Goal: Information Seeking & Learning: Compare options

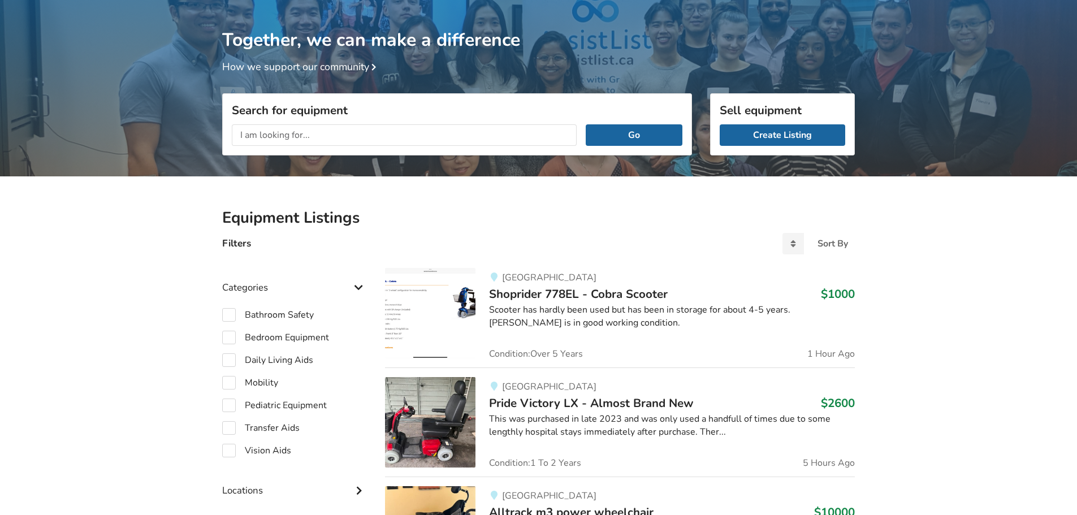
click at [308, 137] on input "text" at bounding box center [404, 134] width 345 height 21
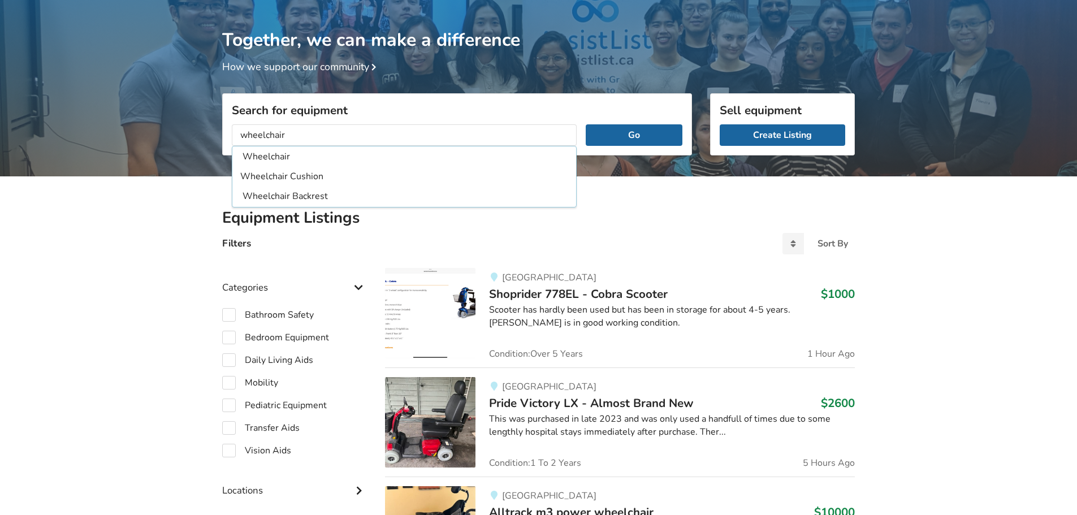
click at [306, 170] on li "Wheelchair Cushion" at bounding box center [404, 176] width 344 height 19
type input "Wheelchair Cushion"
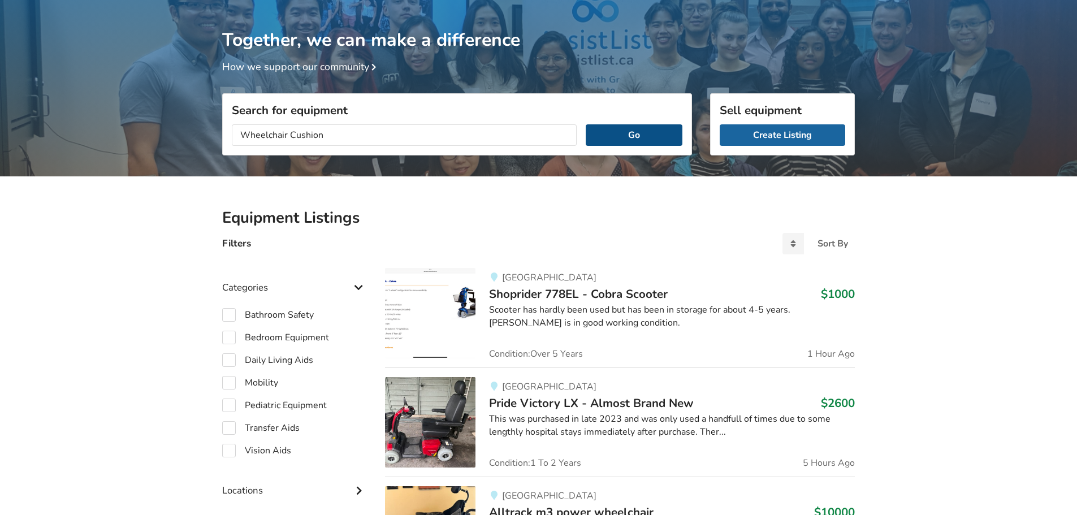
click at [618, 136] on button "Go" at bounding box center [634, 134] width 97 height 21
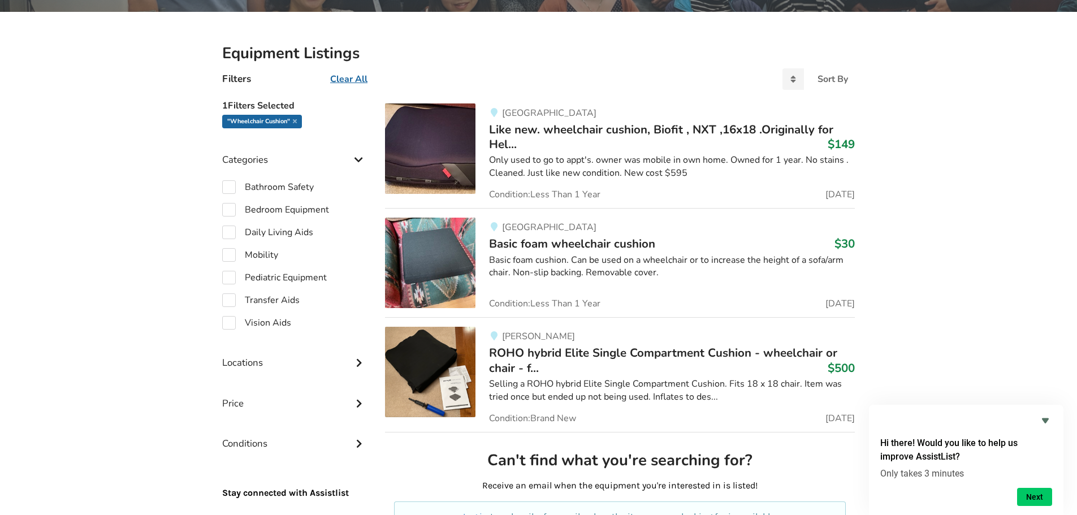
scroll to position [124, 0]
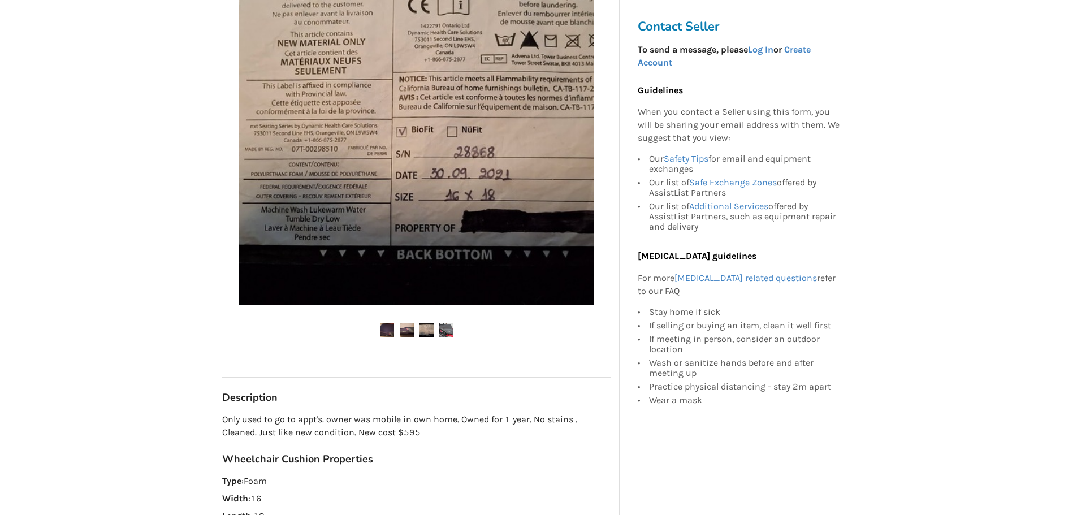
scroll to position [283, 0]
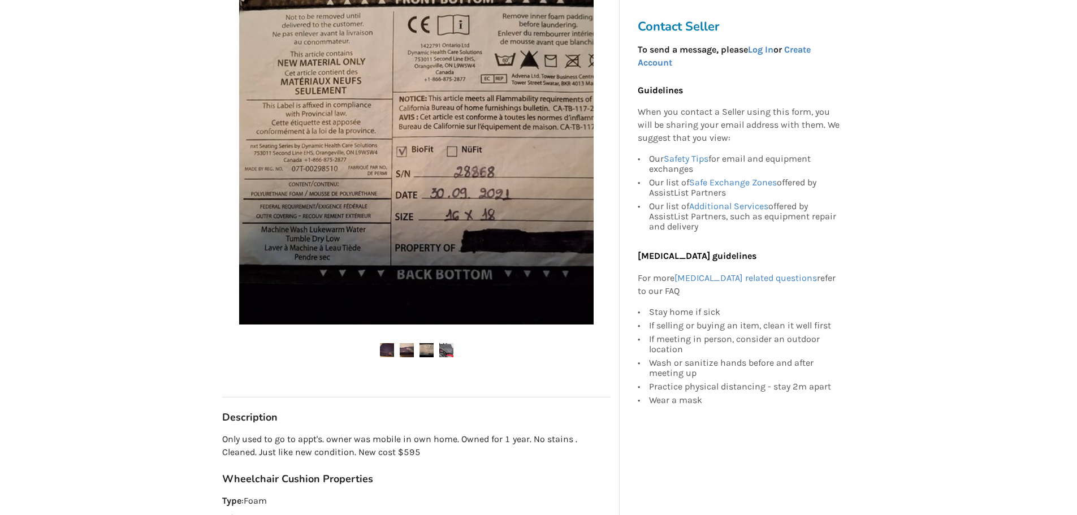
click at [446, 348] on img at bounding box center [446, 350] width 14 height 14
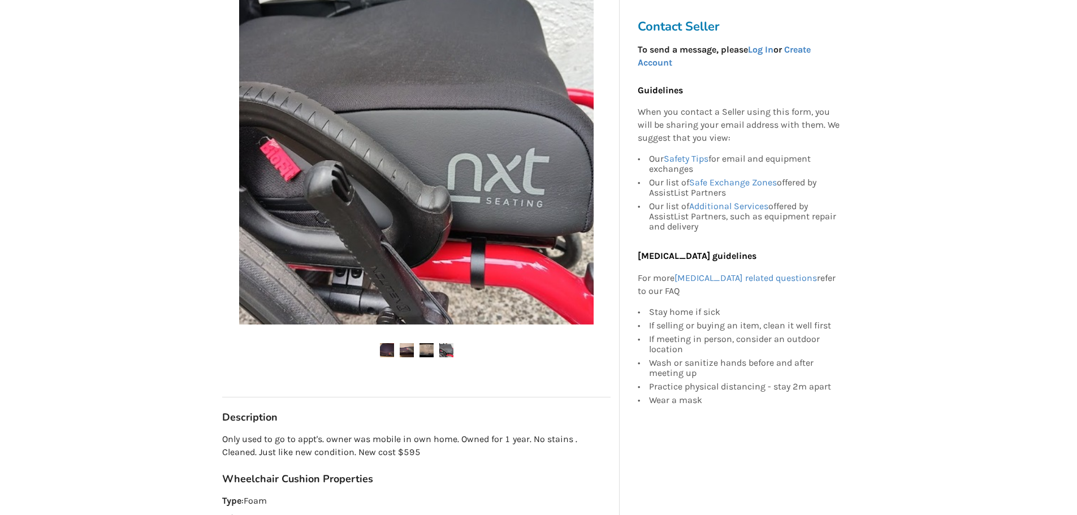
click at [426, 350] on img at bounding box center [426, 350] width 14 height 14
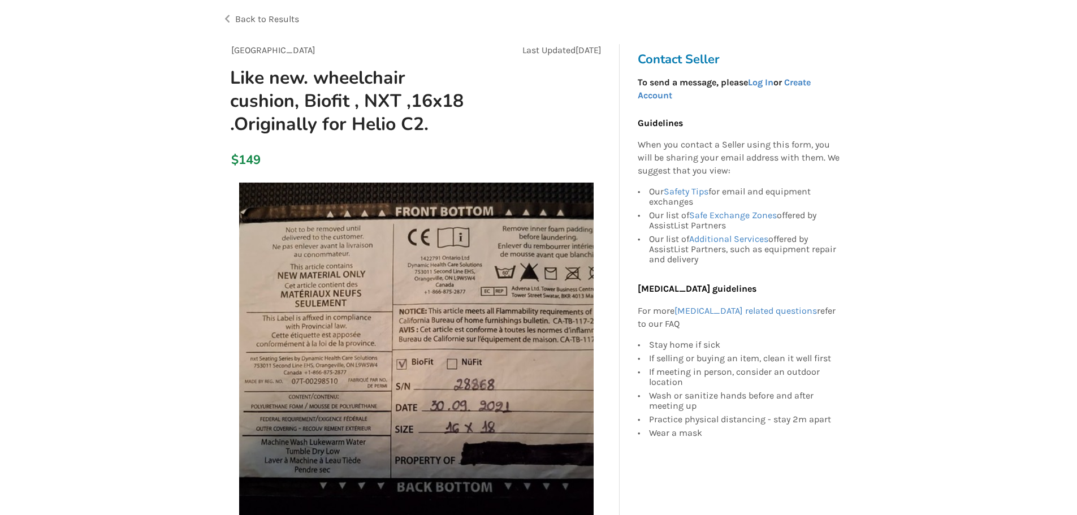
scroll to position [57, 0]
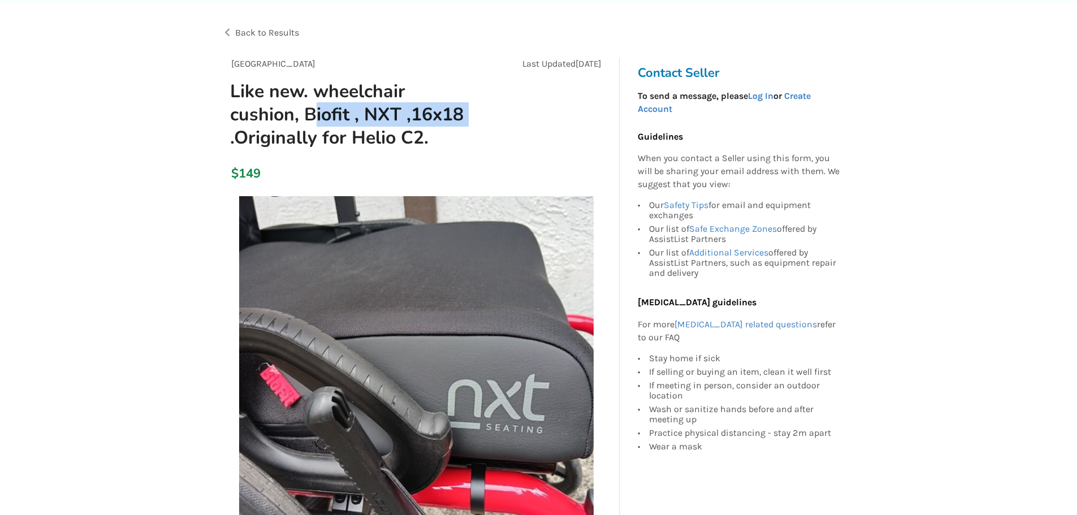
drag, startPoint x: 232, startPoint y: 114, endPoint x: 390, endPoint y: 113, distance: 158.3
click at [390, 113] on h1 "Like new. wheelchair cushion, Biofit , NXT ,16x18 .Originally for Helio C2." at bounding box center [354, 115] width 267 height 70
copy h1 "Biofit , NXT ,16x18"
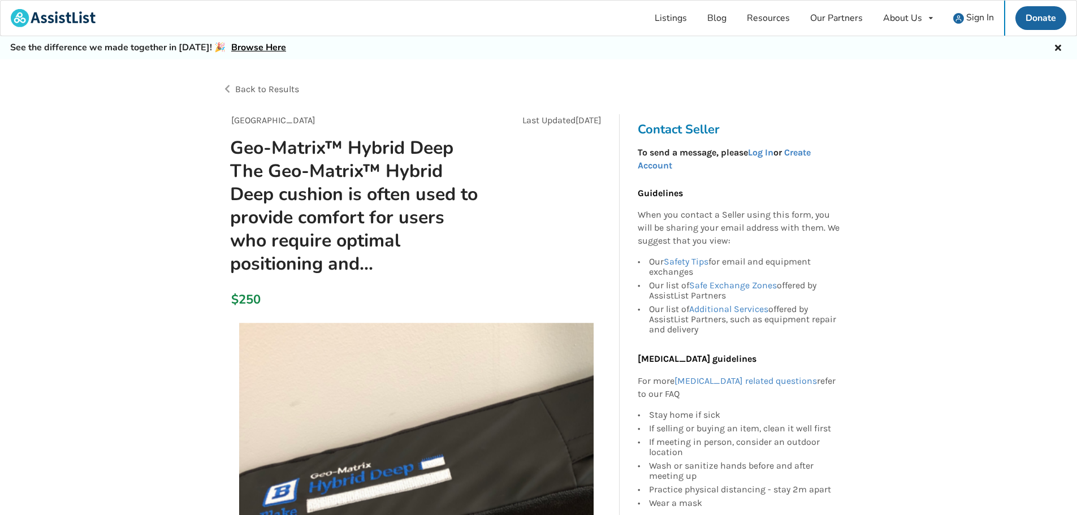
drag, startPoint x: 2, startPoint y: 227, endPoint x: 66, endPoint y: 175, distance: 82.7
